Goal: Task Accomplishment & Management: Use online tool/utility

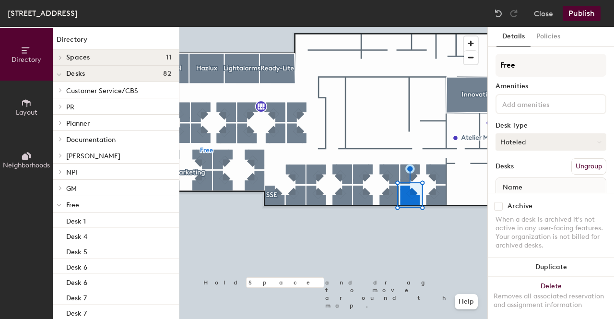
click at [558, 140] on button "Hoteled" at bounding box center [550, 141] width 111 height 17
click at [530, 172] on div "Assigned" at bounding box center [544, 172] width 96 height 14
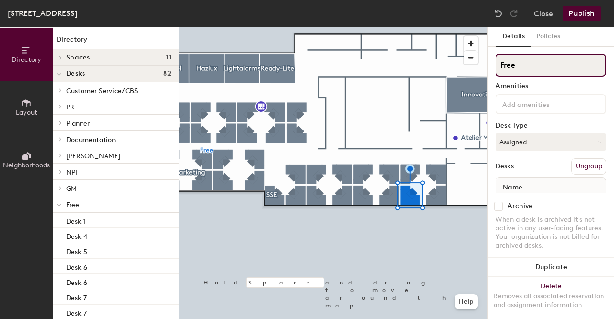
click at [541, 65] on input "Free" at bounding box center [550, 65] width 111 height 23
type input "R&D"
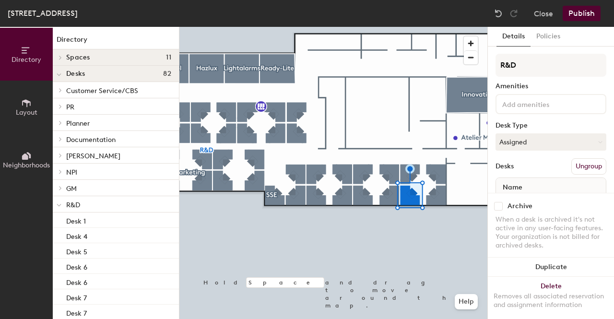
click at [586, 10] on button "Publish" at bounding box center [582, 13] width 38 height 15
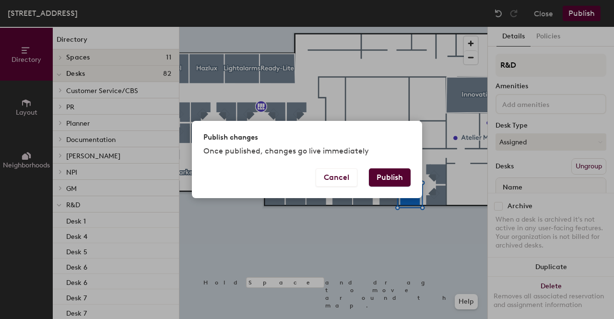
click at [390, 178] on button "Publish" at bounding box center [390, 177] width 42 height 18
